Goal: Navigation & Orientation: Find specific page/section

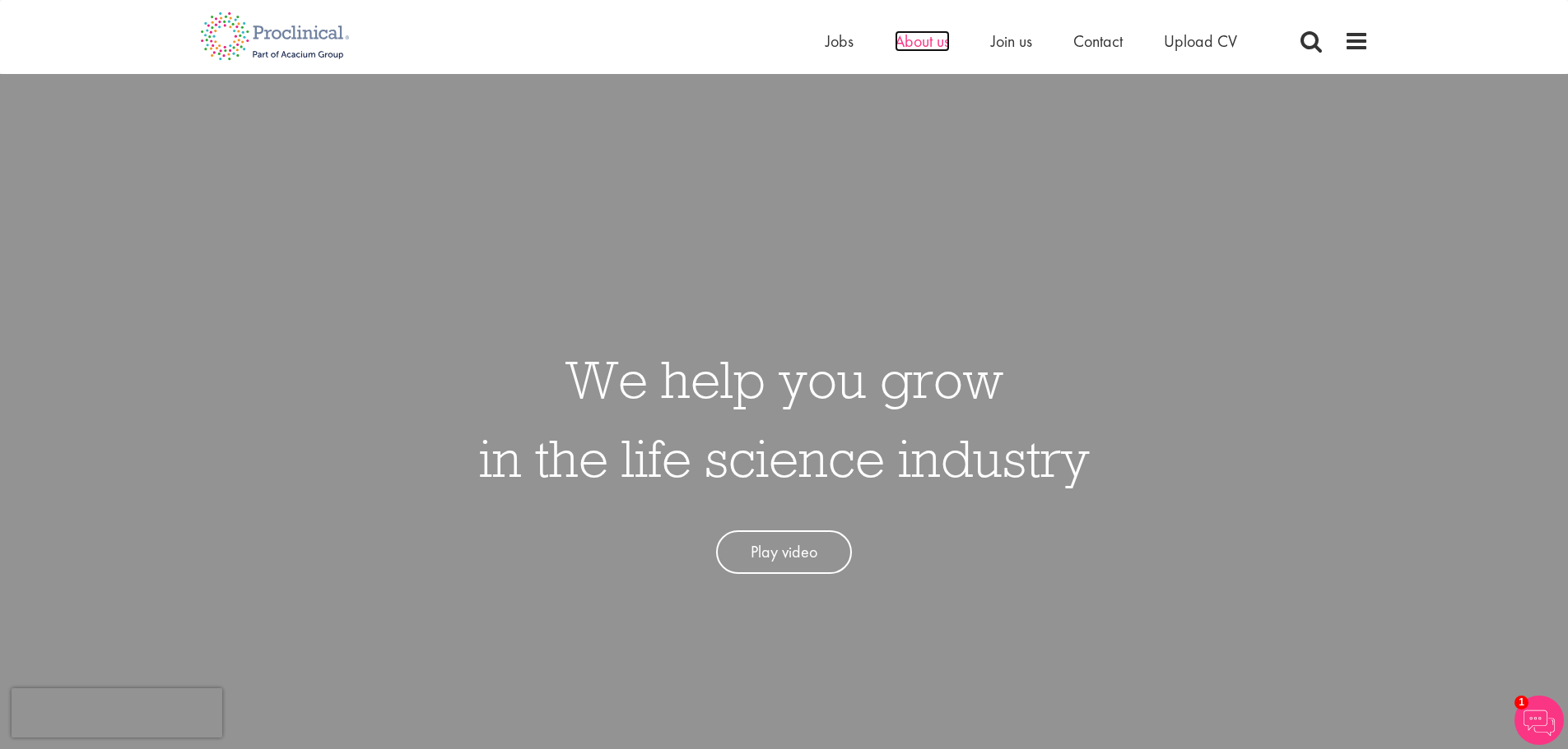
click at [925, 42] on span "About us" at bounding box center [922, 41] width 55 height 22
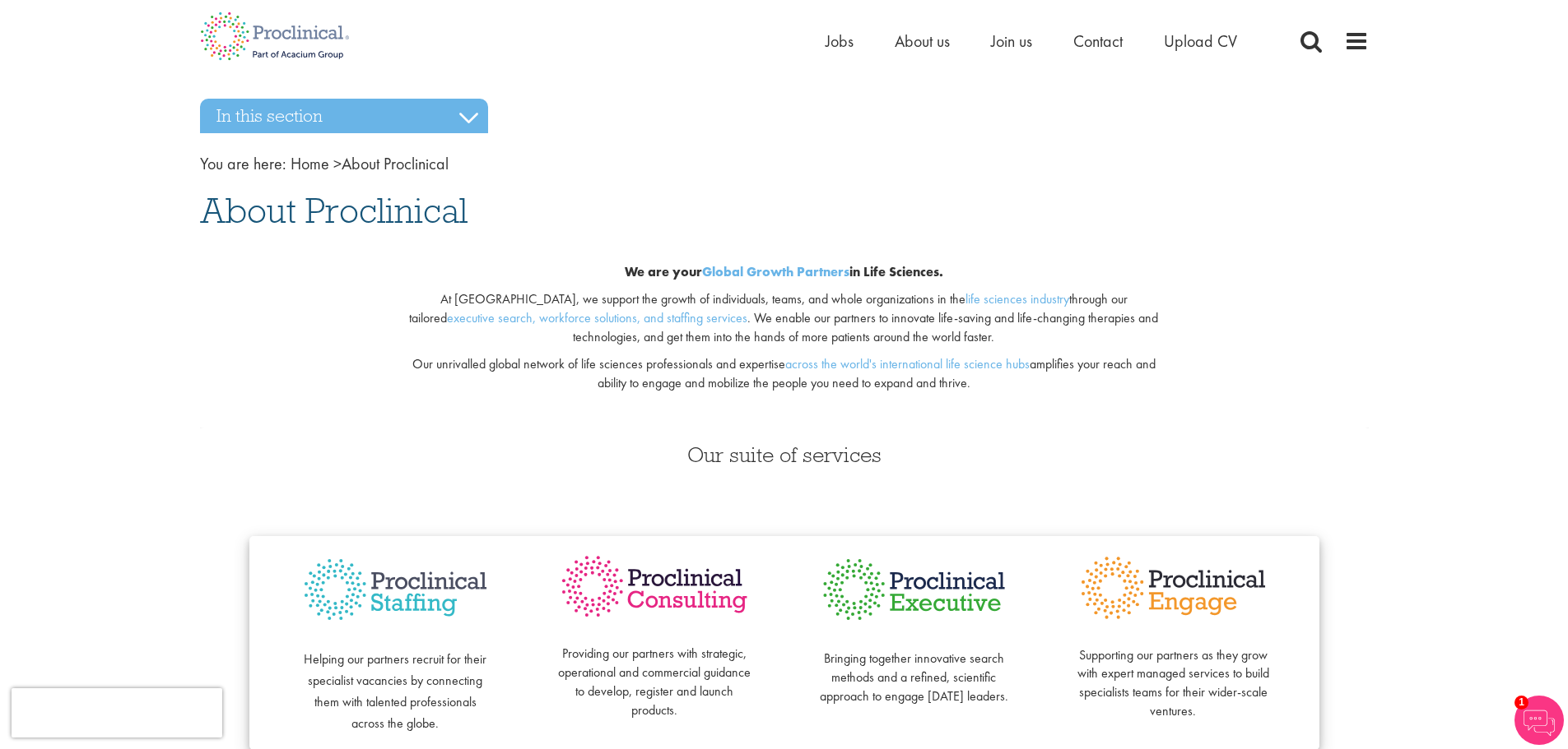
click at [1532, 716] on img at bounding box center [1539, 721] width 49 height 49
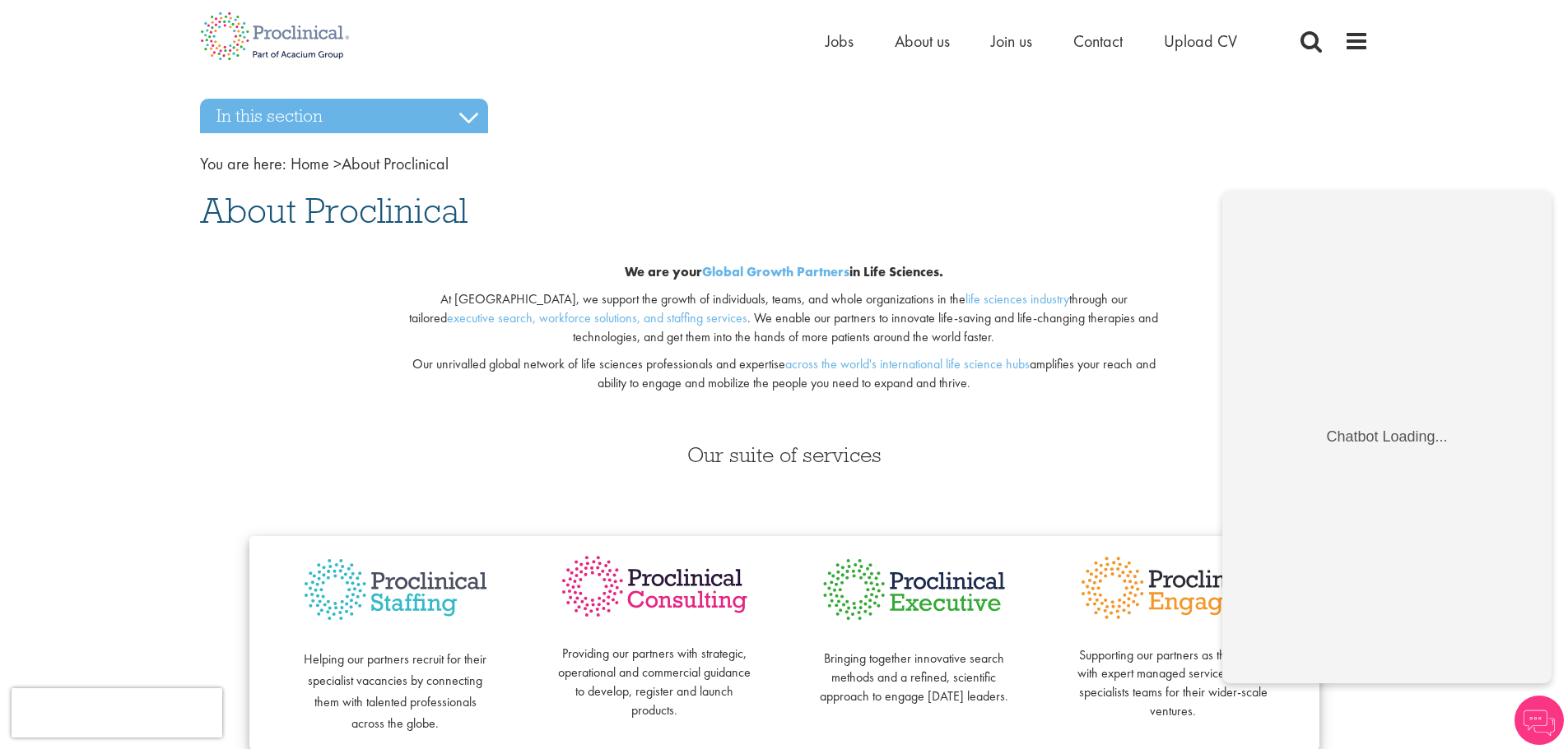
click at [1119, 165] on nav "You are here: Home > About Proclinical" at bounding box center [784, 164] width 1169 height 24
click at [1082, 218] on h1 "About Proclinical" at bounding box center [784, 211] width 1169 height 36
click at [1101, 42] on span "Contact" at bounding box center [1098, 41] width 49 height 22
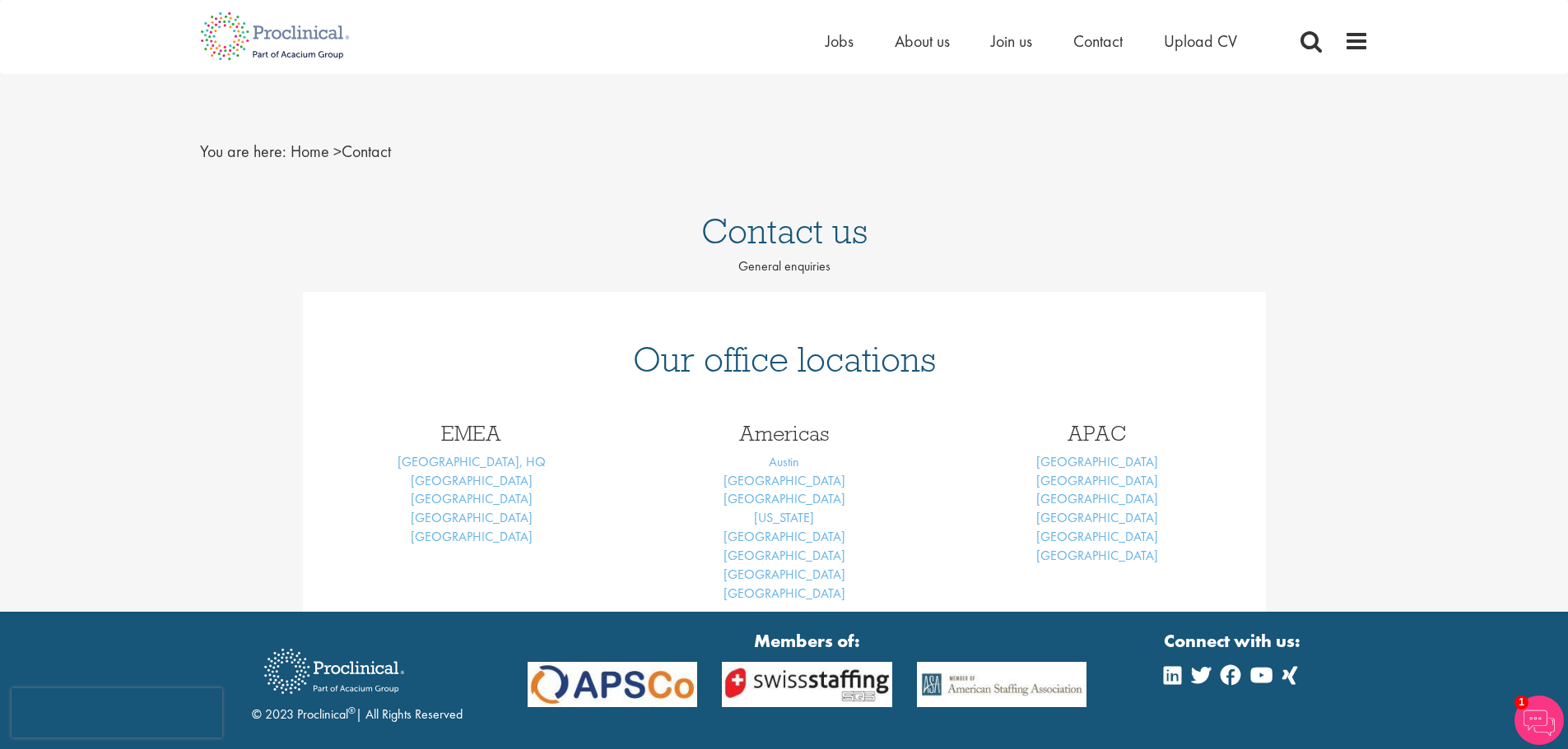
click at [784, 231] on h1 "Contact us" at bounding box center [784, 231] width 1568 height 36
click at [771, 268] on p "General enquiries" at bounding box center [784, 267] width 1568 height 19
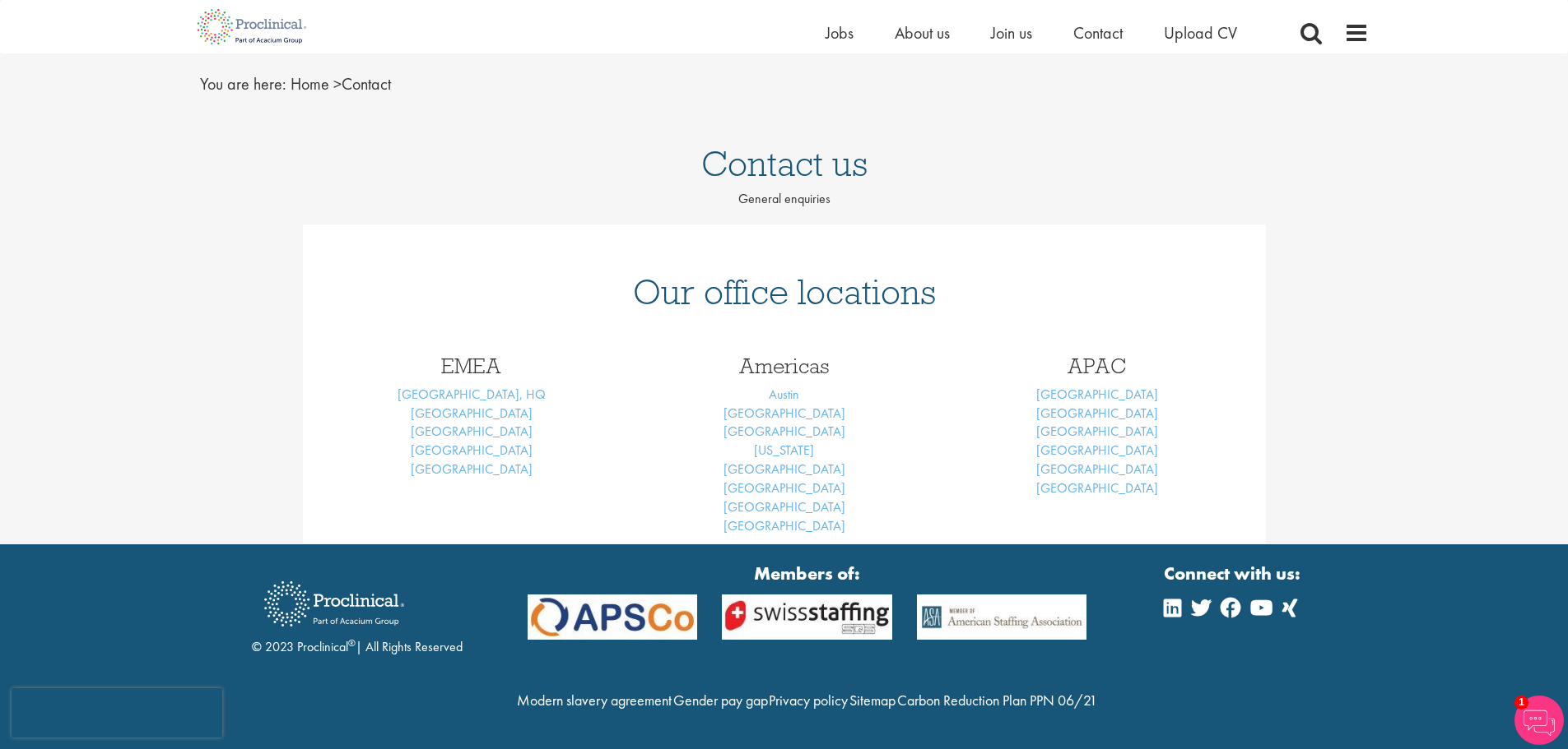
scroll to position [82, 0]
click at [805, 146] on h1 "Contact us" at bounding box center [784, 164] width 1568 height 36
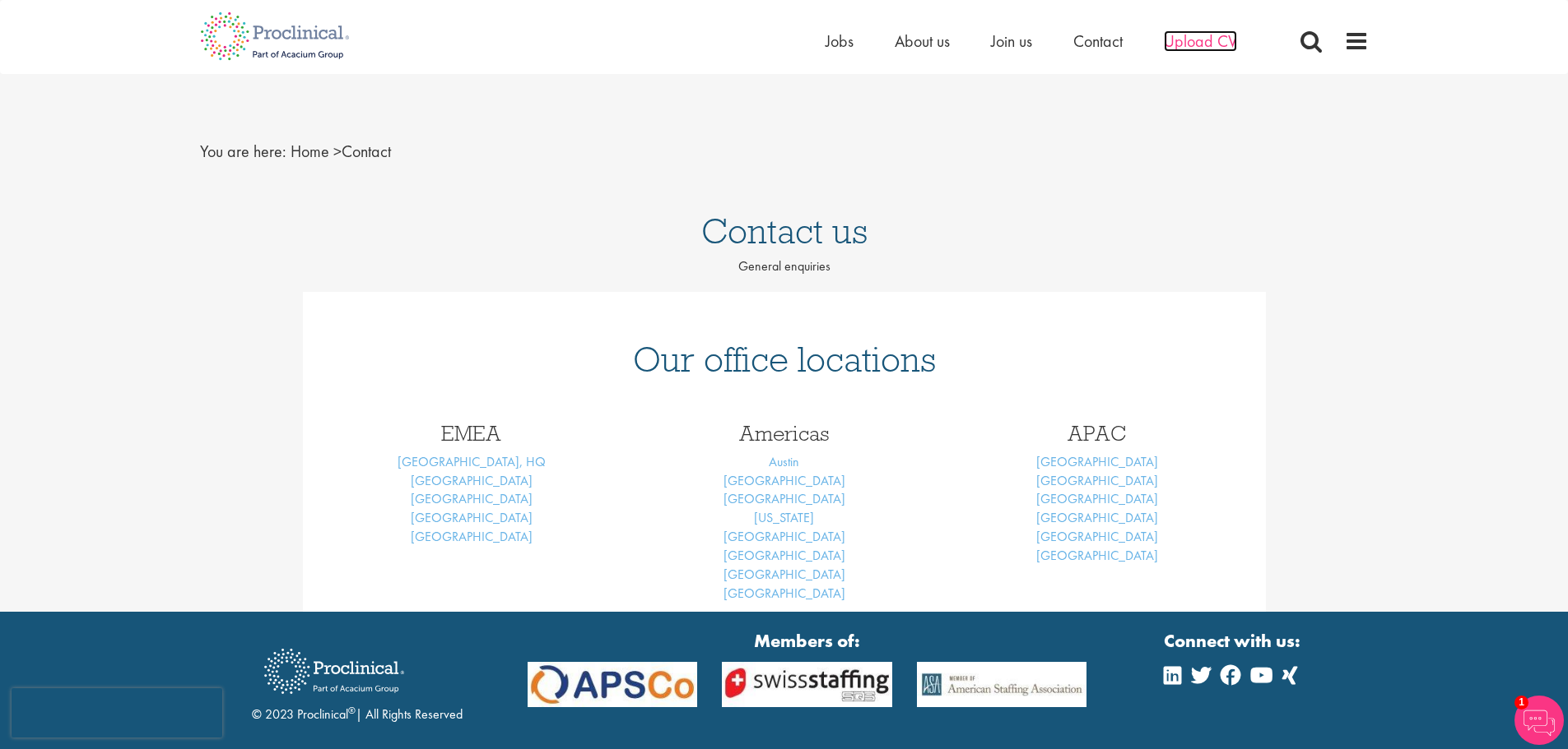
click at [1195, 37] on span "Upload CV" at bounding box center [1200, 41] width 73 height 22
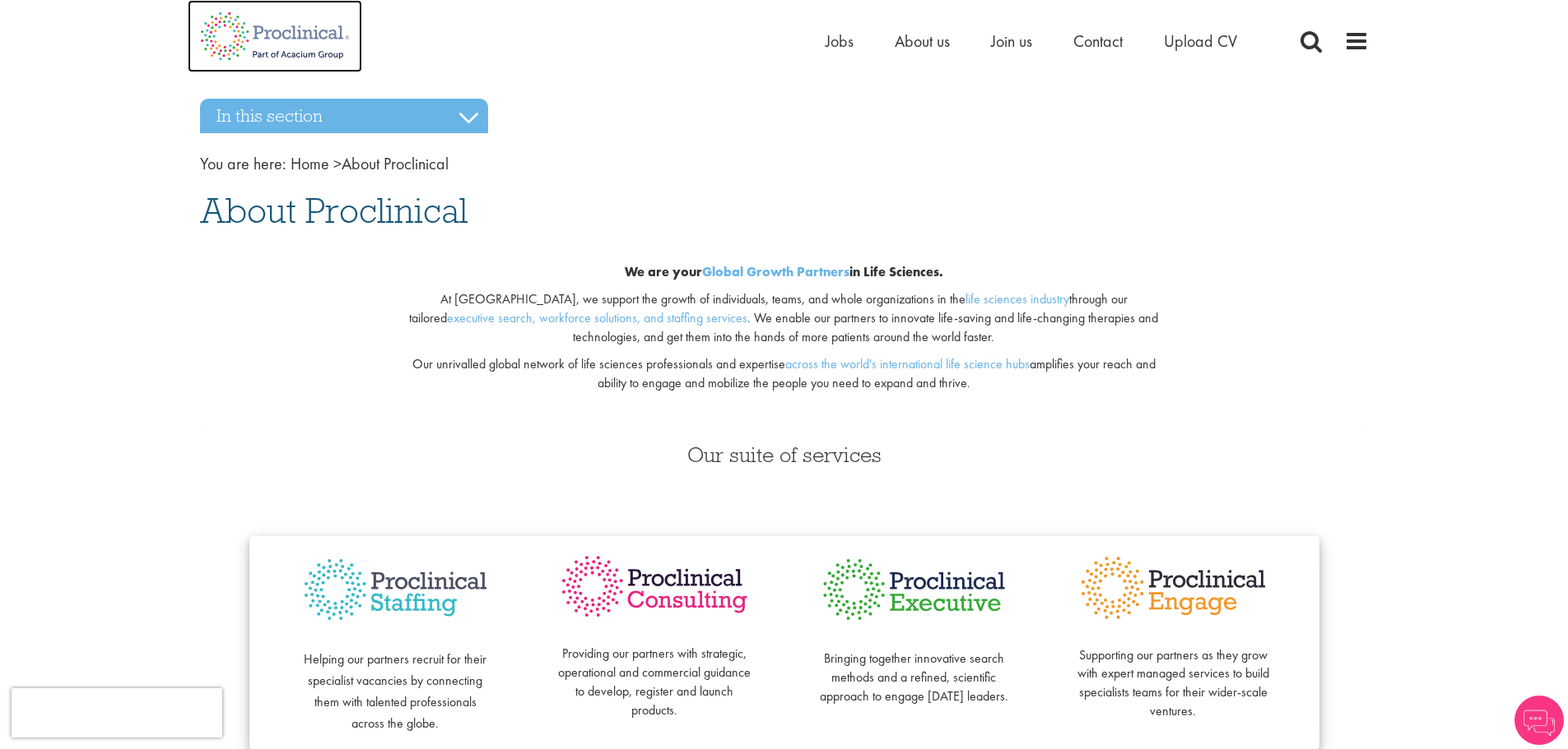
click at [304, 29] on img at bounding box center [274, 36] width 174 height 73
